Goal: Transaction & Acquisition: Purchase product/service

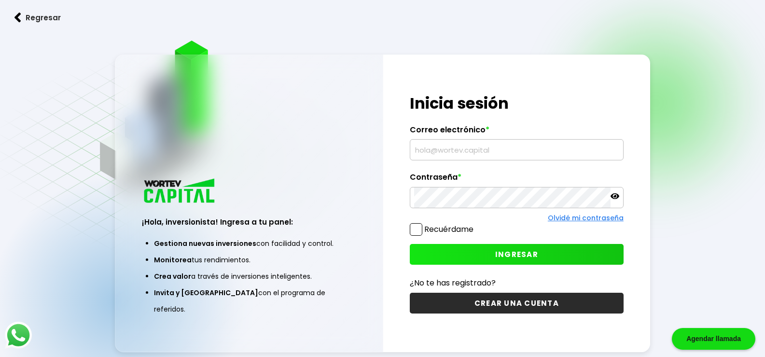
click at [450, 153] on input "text" at bounding box center [516, 149] width 205 height 20
type input "[EMAIL_ADDRESS][DOMAIN_NAME]"
click at [616, 197] on icon at bounding box center [615, 196] width 9 height 9
click at [543, 254] on button "INGRESAR" at bounding box center [517, 254] width 214 height 21
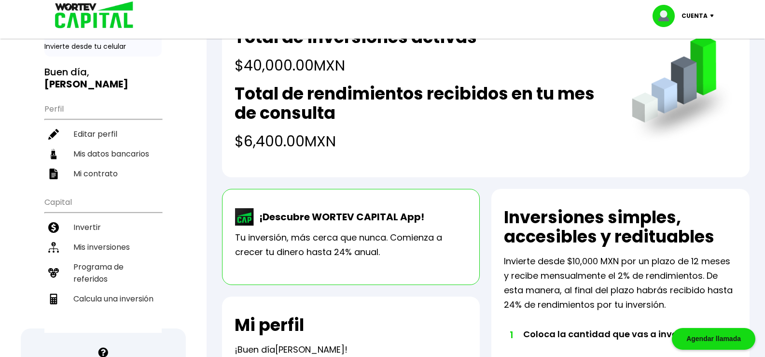
scroll to position [48, 0]
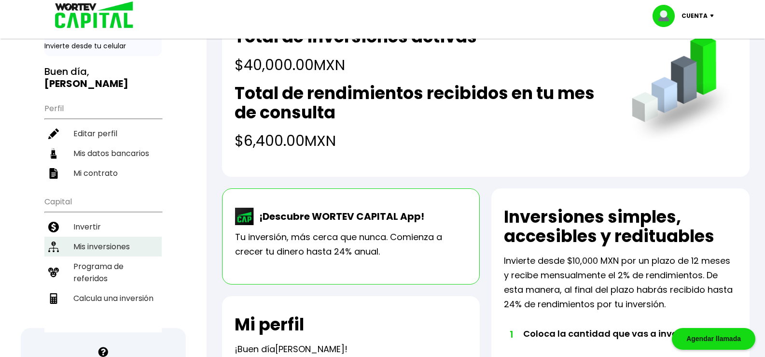
click at [101, 237] on li "Mis inversiones" at bounding box center [102, 247] width 117 height 20
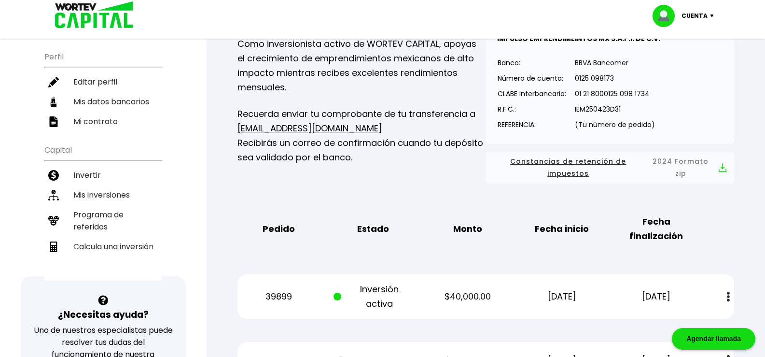
scroll to position [97, 0]
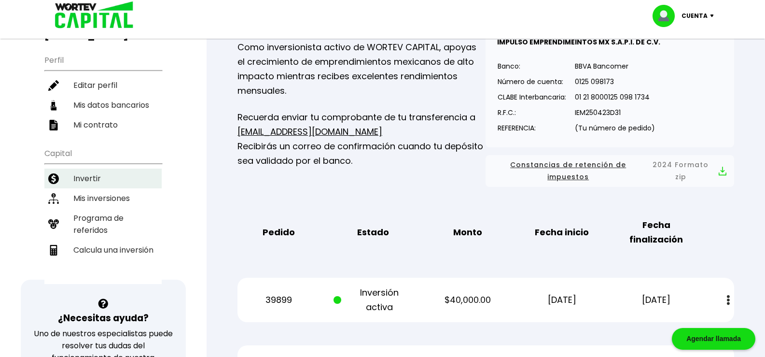
click at [79, 168] on li "Invertir" at bounding box center [102, 178] width 117 height 20
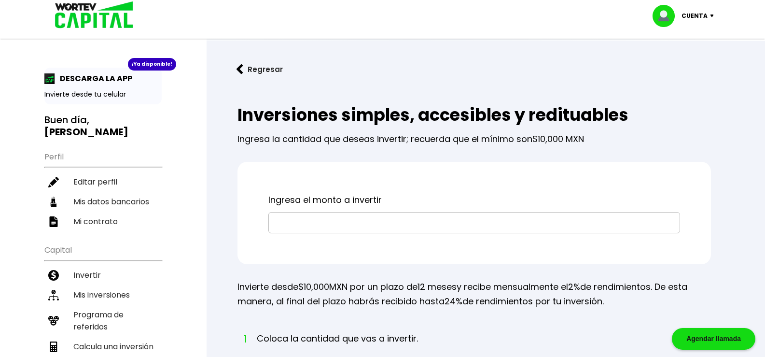
click at [321, 223] on input "text" at bounding box center [474, 222] width 403 height 20
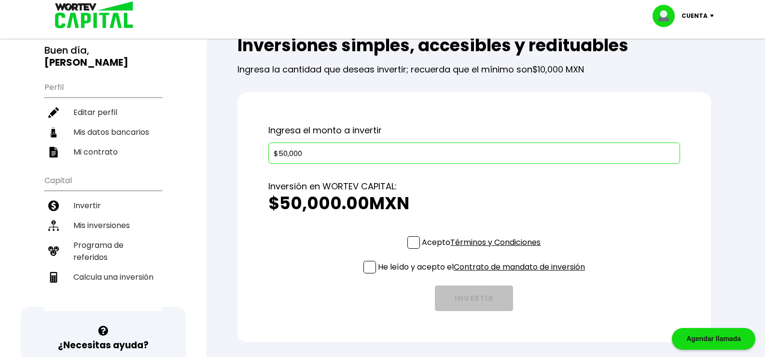
scroll to position [97, 0]
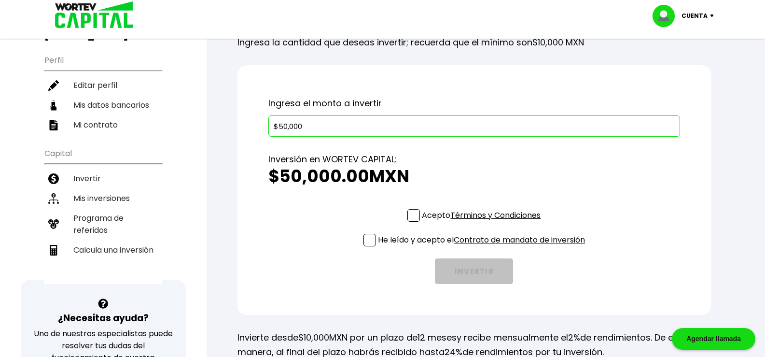
type input "$50,000"
click at [413, 215] on span at bounding box center [413, 215] width 13 height 13
click at [483, 223] on input "Acepto Términos y Condiciones" at bounding box center [483, 223] width 0 height 0
drag, startPoint x: 368, startPoint y: 238, endPoint x: 364, endPoint y: 244, distance: 7.4
click at [366, 238] on span at bounding box center [369, 240] width 13 height 13
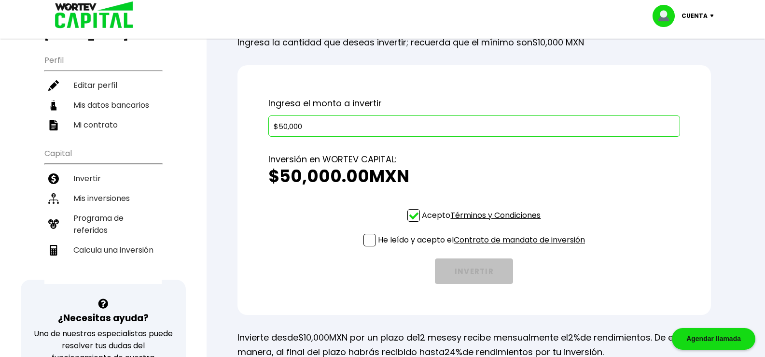
click at [483, 247] on input "He leído y acepto el Contrato de mandato de inversión" at bounding box center [483, 247] width 0 height 0
click at [460, 267] on button "INVERTIR" at bounding box center [474, 271] width 78 height 26
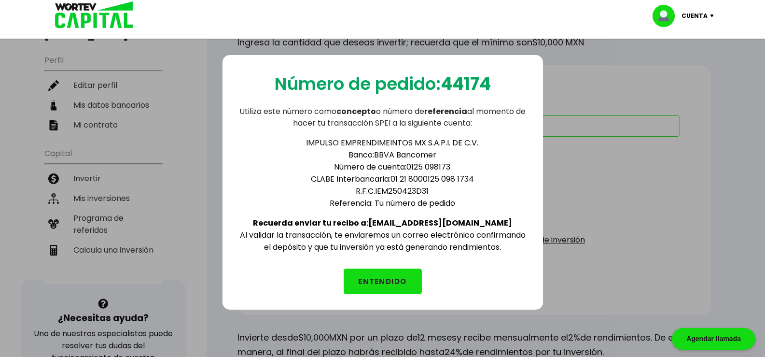
click at [392, 283] on button "ENTENDIDO" at bounding box center [383, 281] width 78 height 26
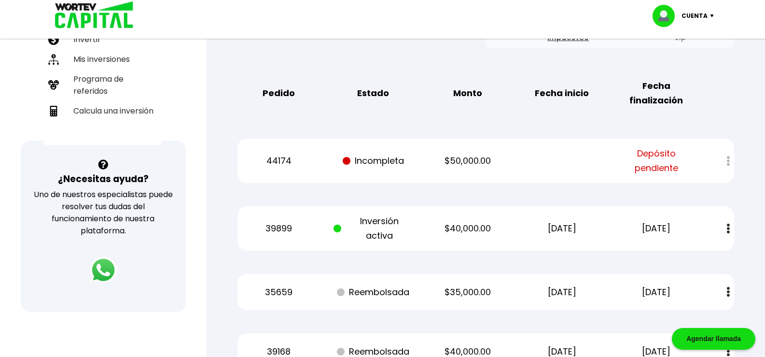
scroll to position [257, 0]
